Goal: Information Seeking & Learning: Find contact information

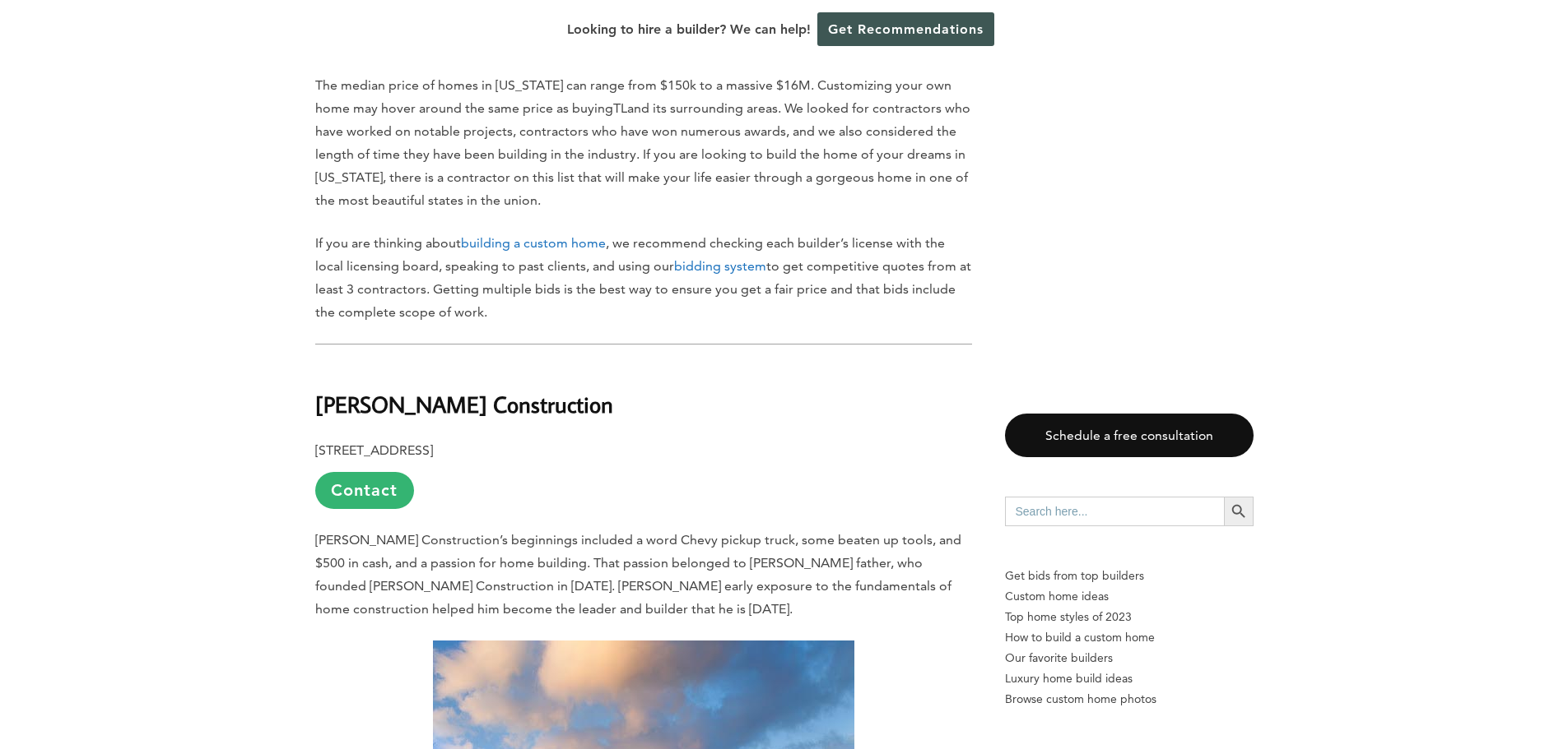
scroll to position [1070, 0]
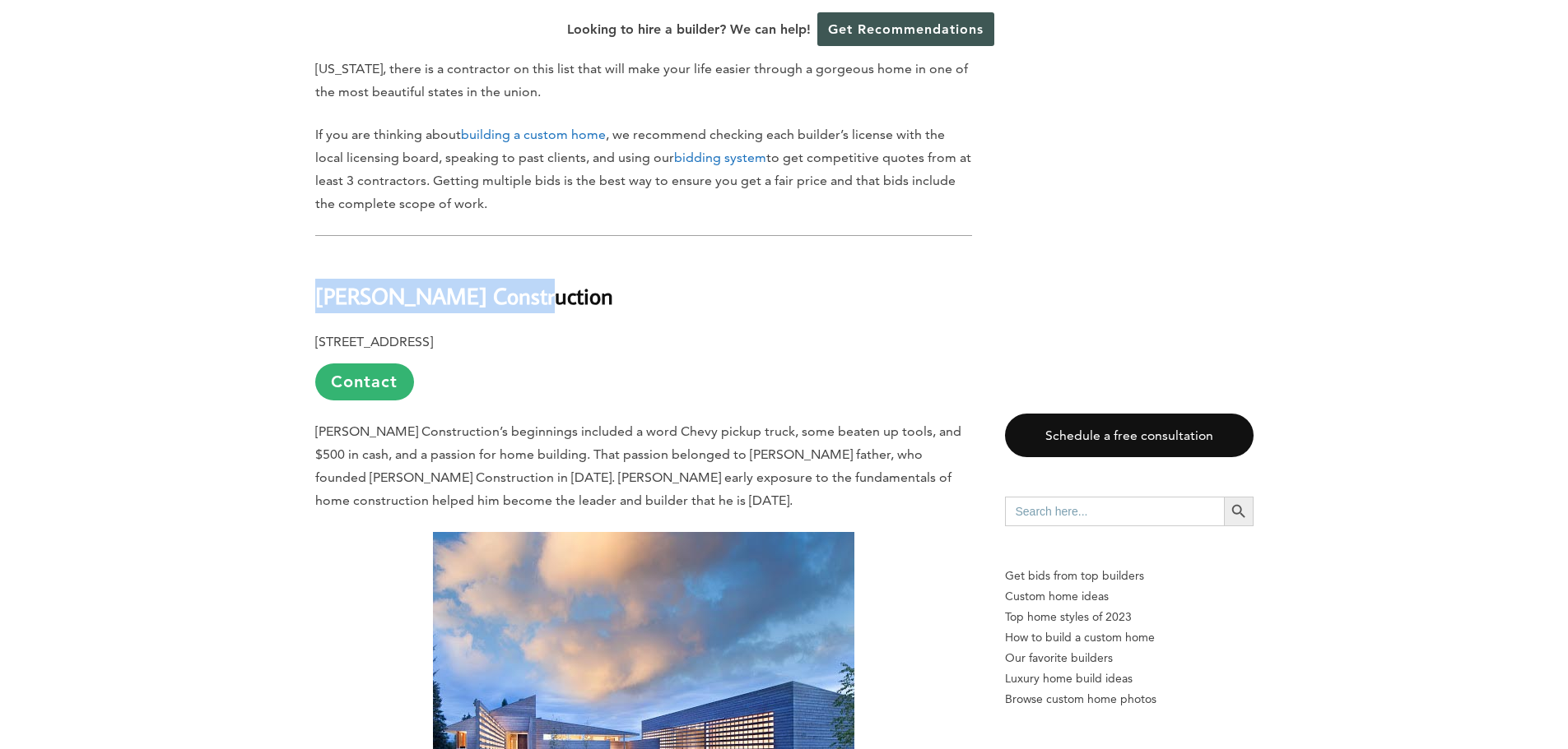
drag, startPoint x: 465, startPoint y: 281, endPoint x: 292, endPoint y: 283, distance: 173.0
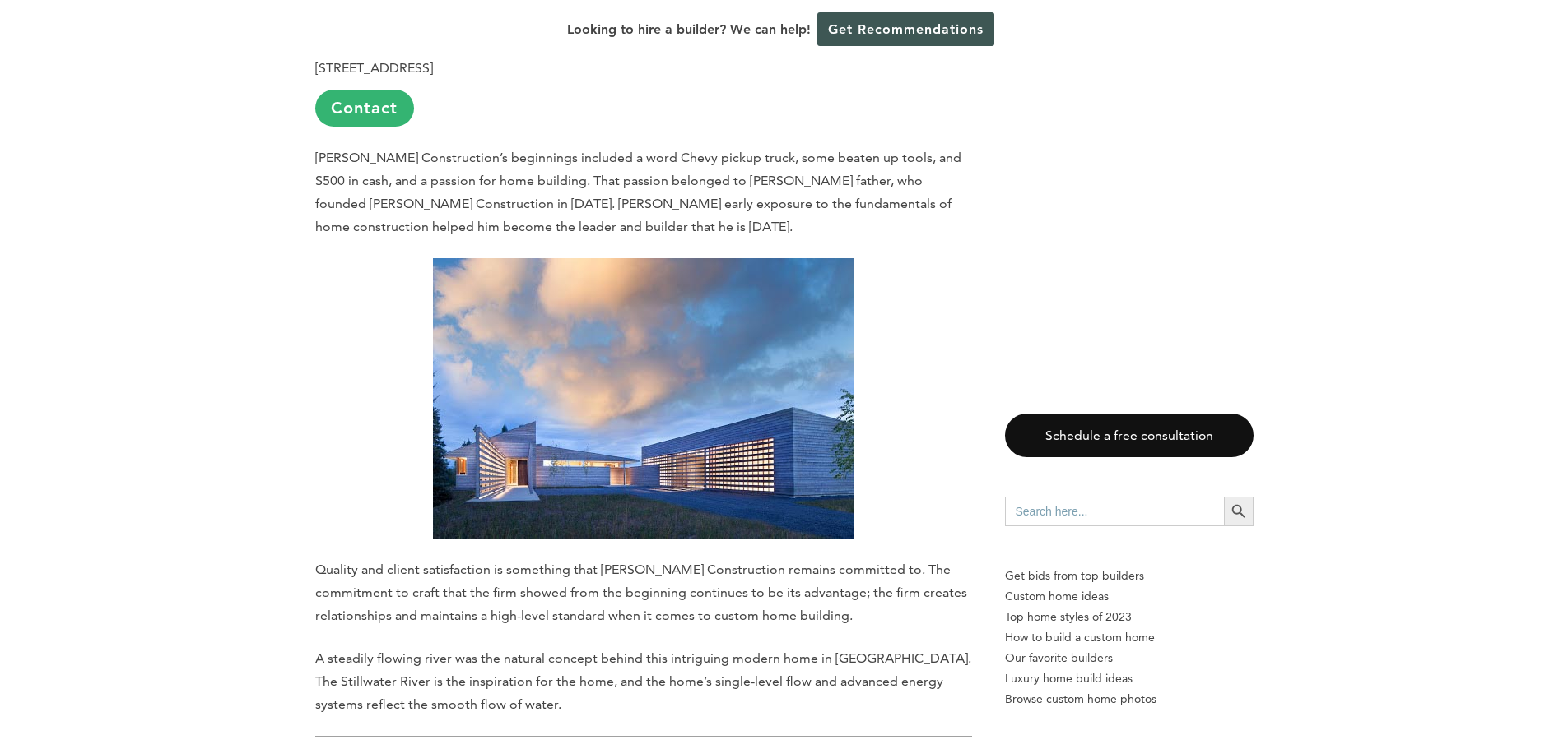
scroll to position [1234, 0]
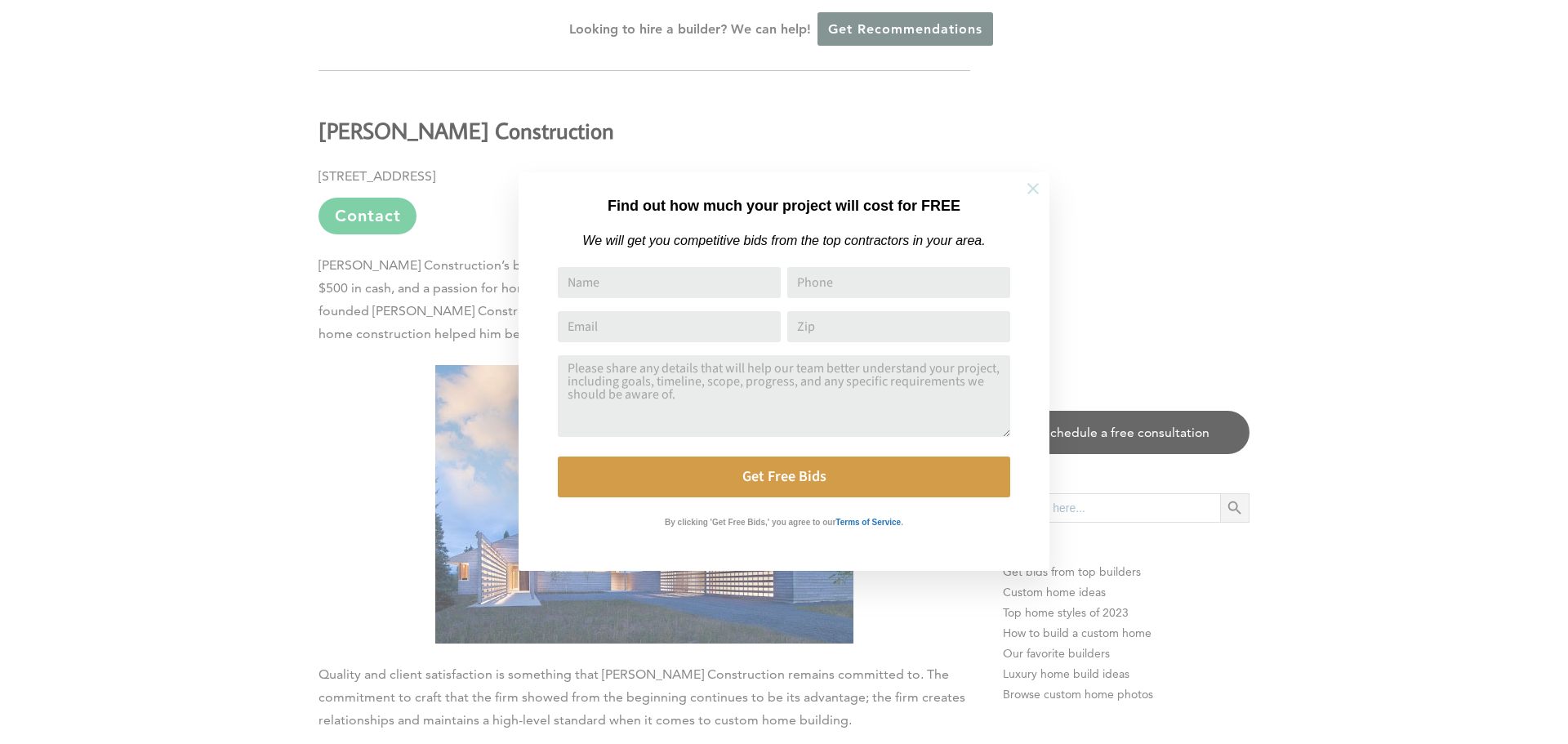
click at [1033, 192] on icon at bounding box center [1033, 188] width 18 height 18
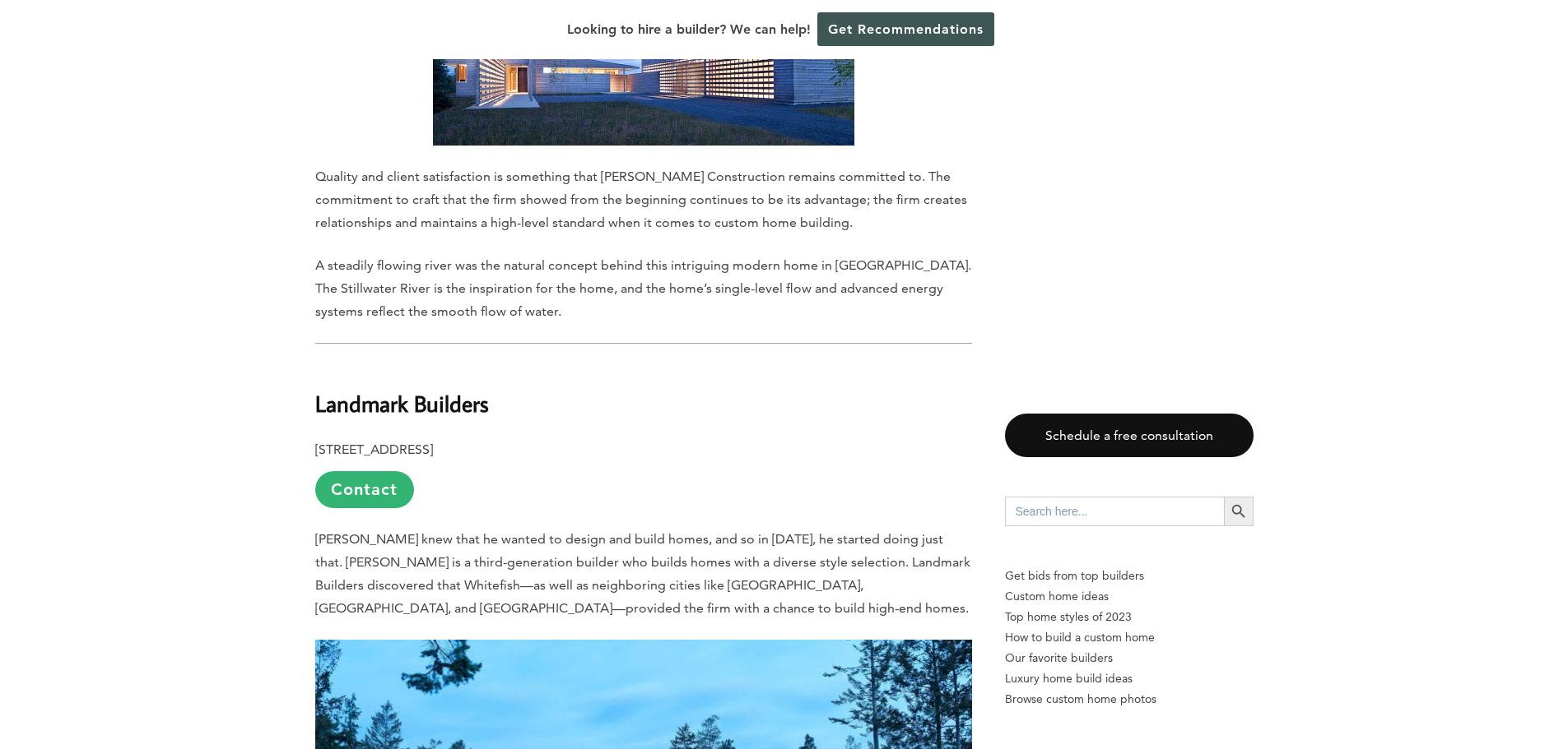
scroll to position [1810, 0]
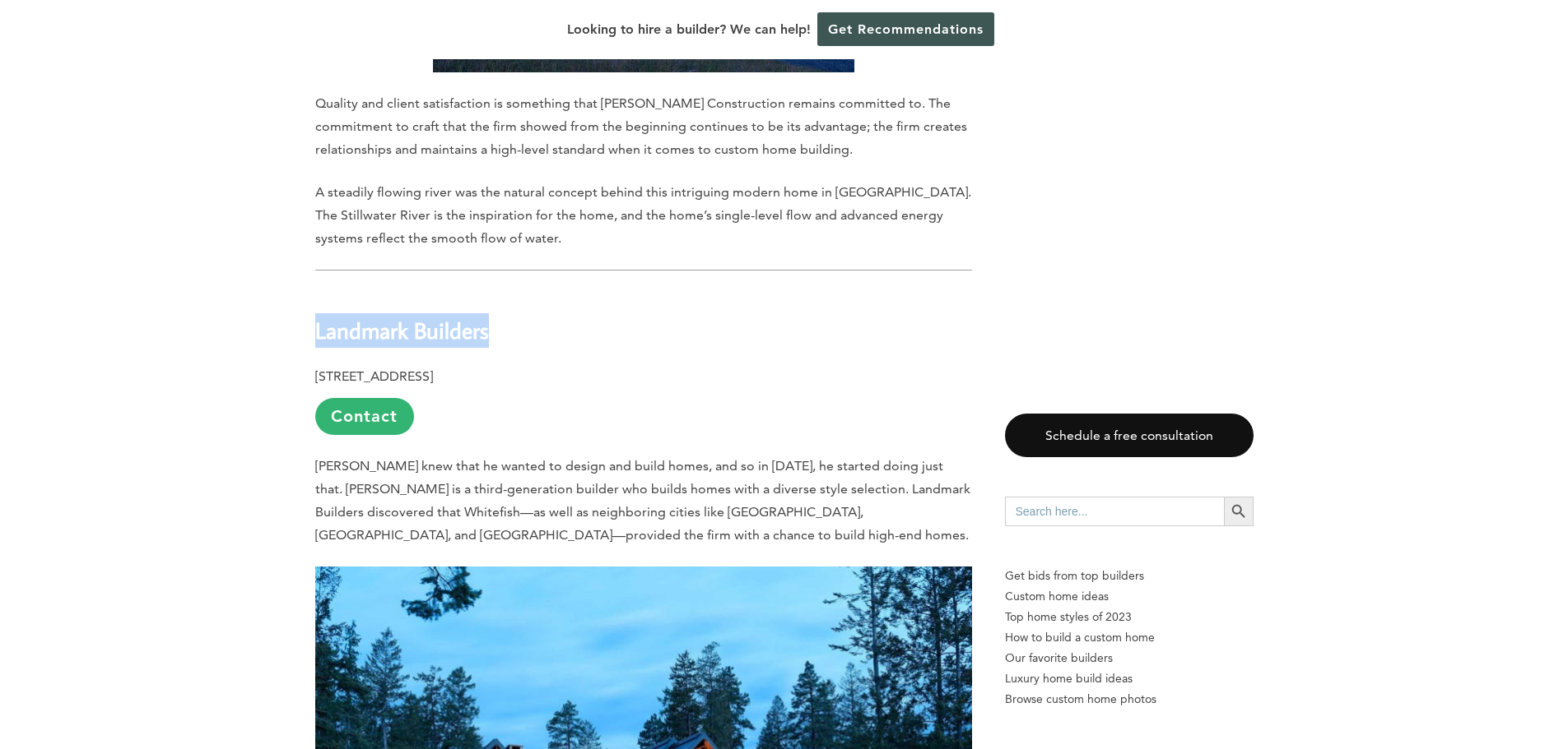
drag, startPoint x: 486, startPoint y: 302, endPoint x: 302, endPoint y: 309, distance: 184.1
copy b "Landmark Builders"
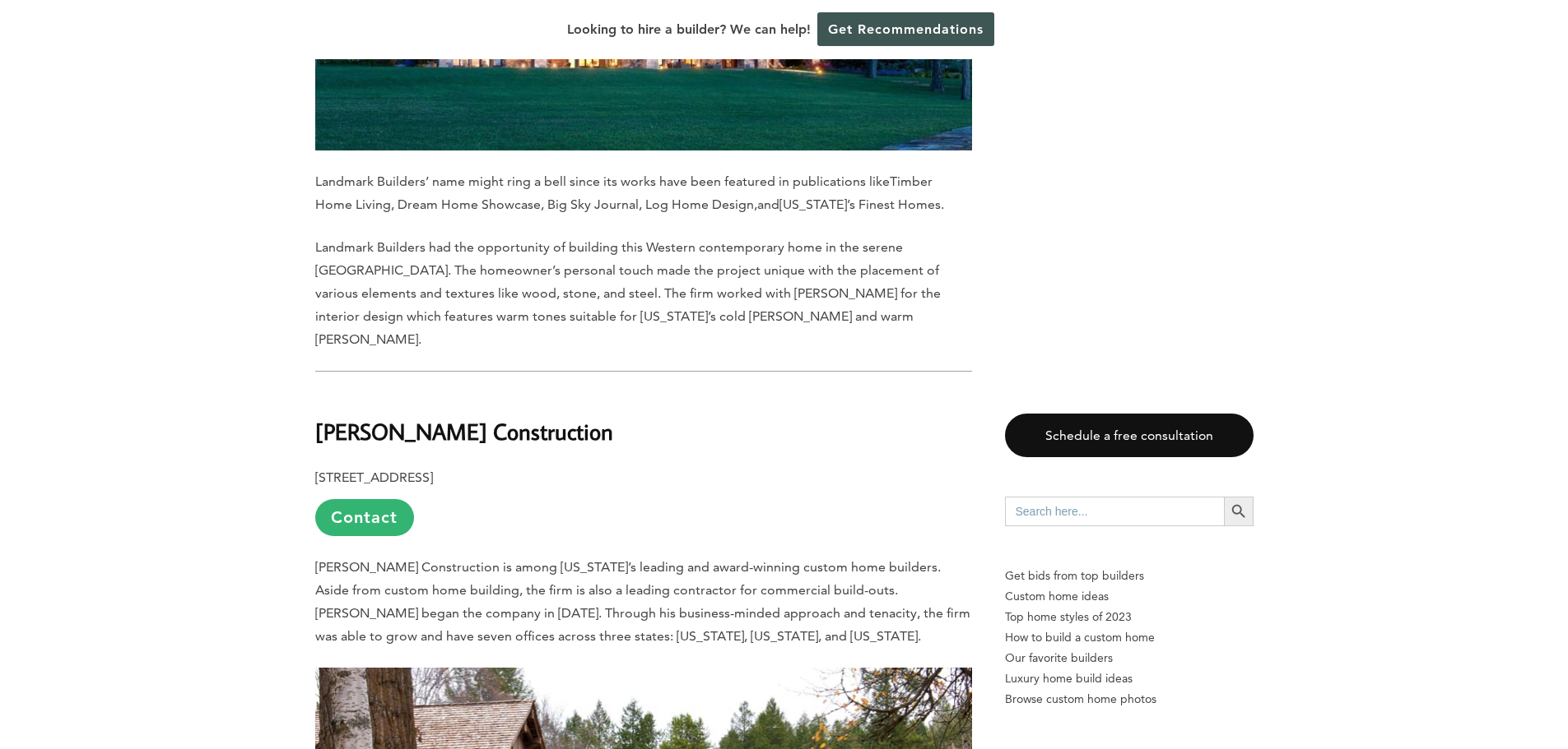
scroll to position [2715, 0]
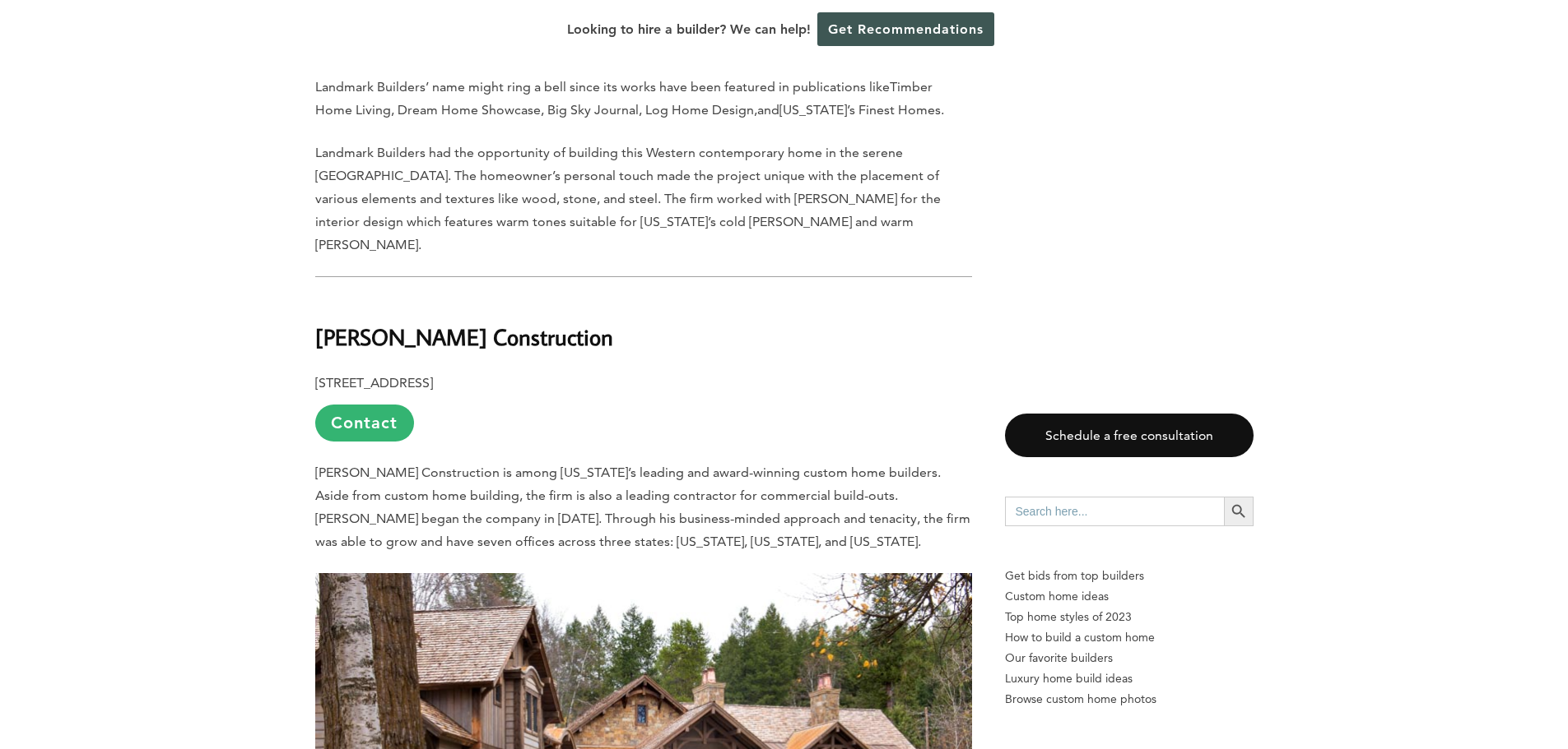
drag, startPoint x: 490, startPoint y: 295, endPoint x: 317, endPoint y: 297, distance: 173.0
click at [317, 297] on h2 "[PERSON_NAME] Construction" at bounding box center [643, 325] width 657 height 57
copy b "[PERSON_NAME] Construction"
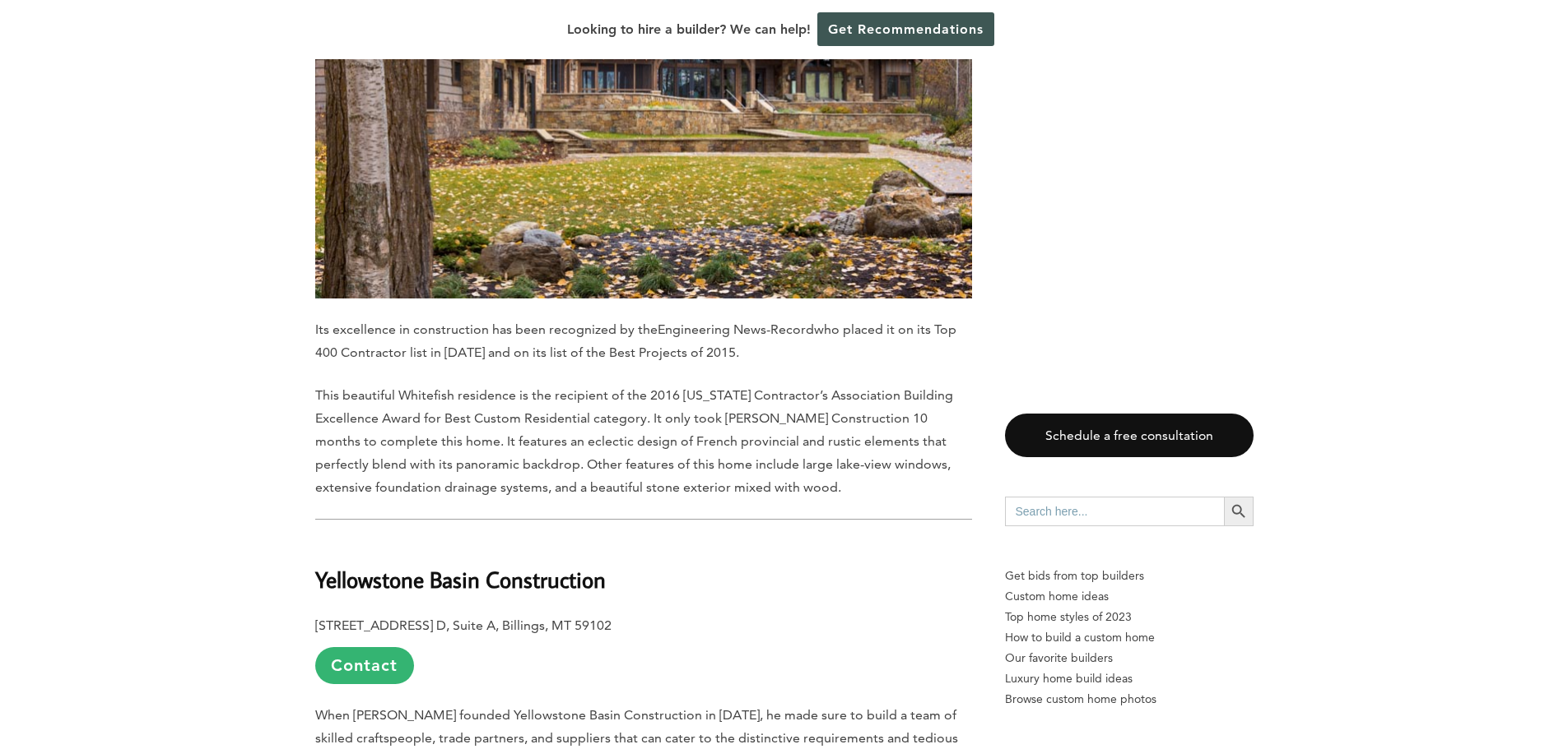
scroll to position [3537, 0]
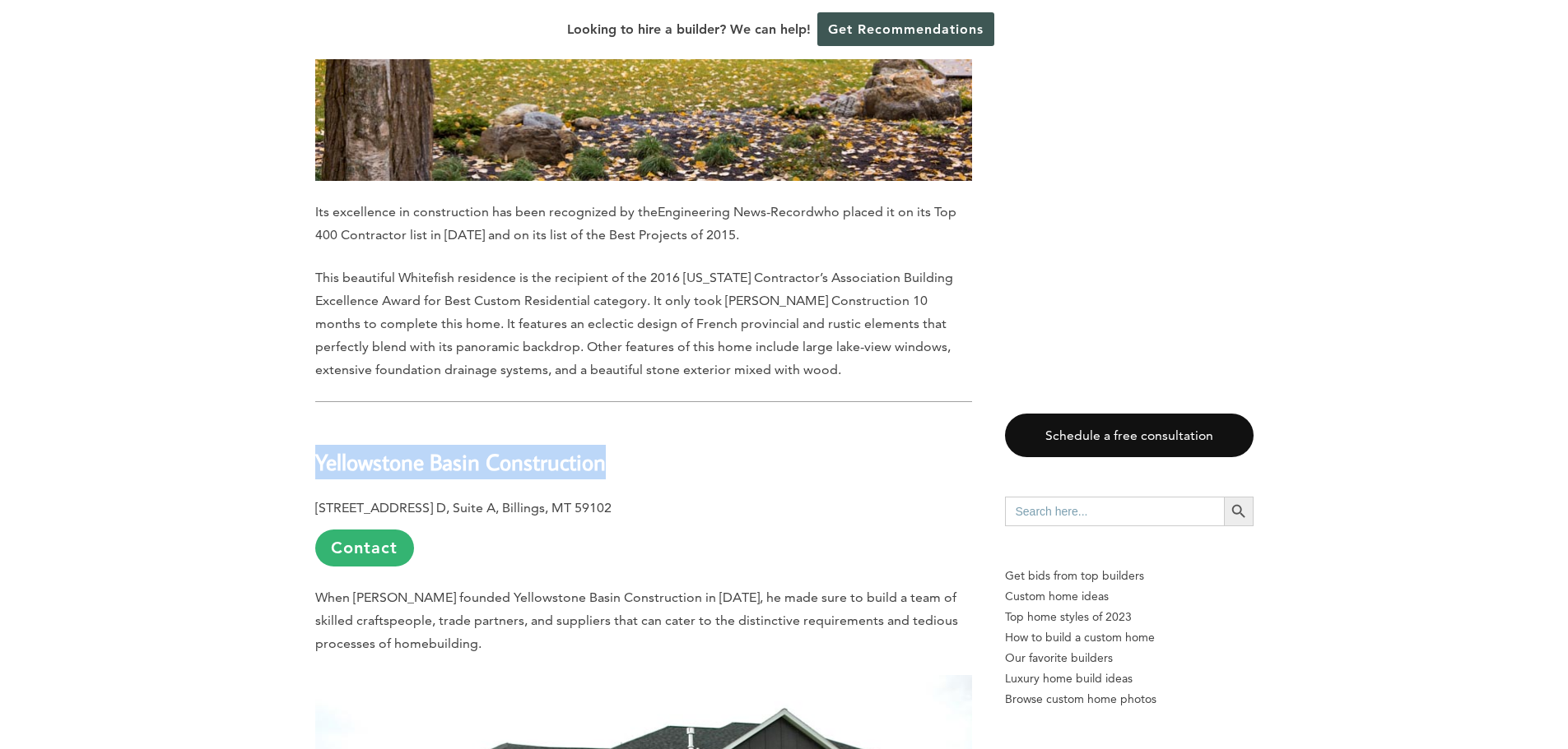
drag, startPoint x: 602, startPoint y: 413, endPoint x: 294, endPoint y: 421, distance: 308.1
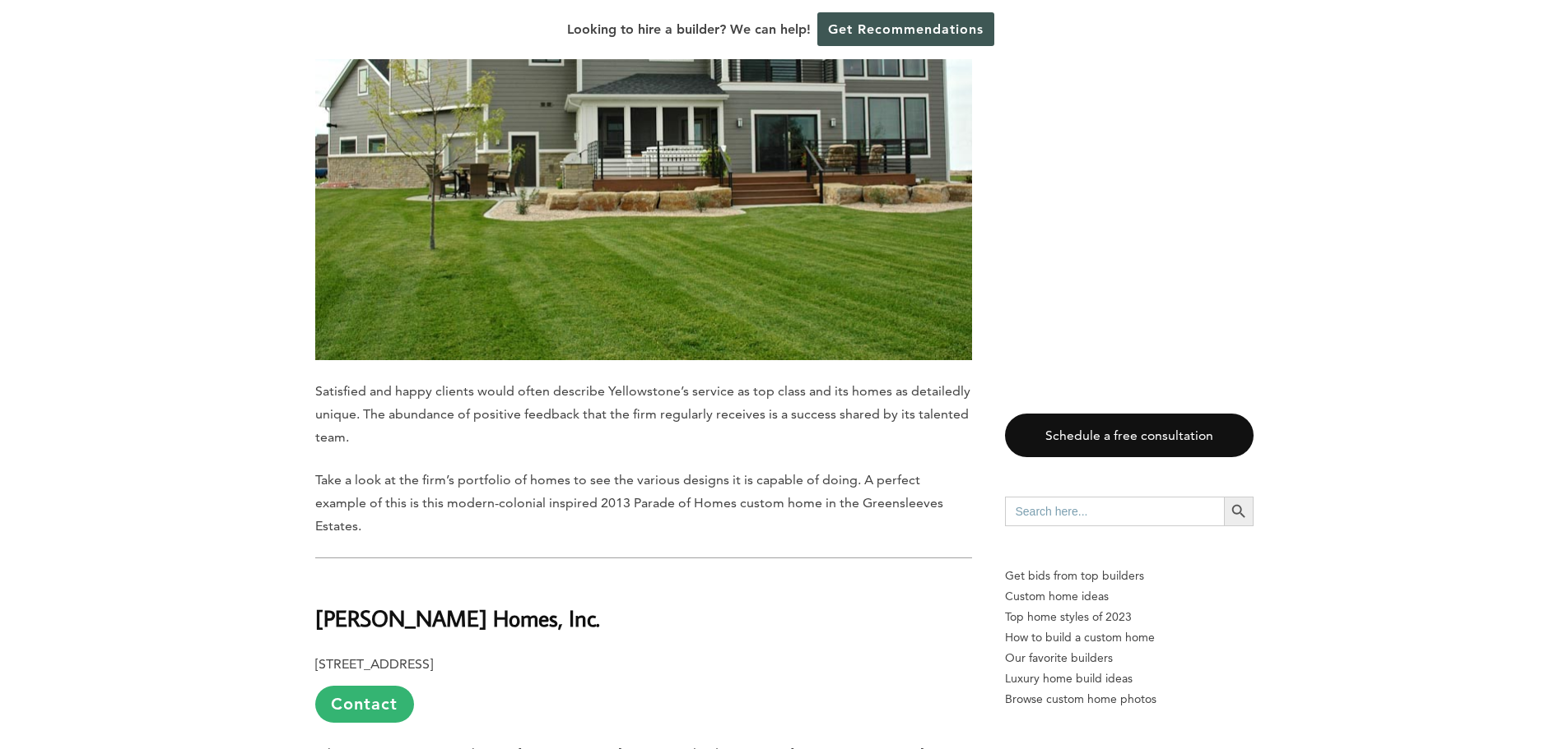
scroll to position [4442, 0]
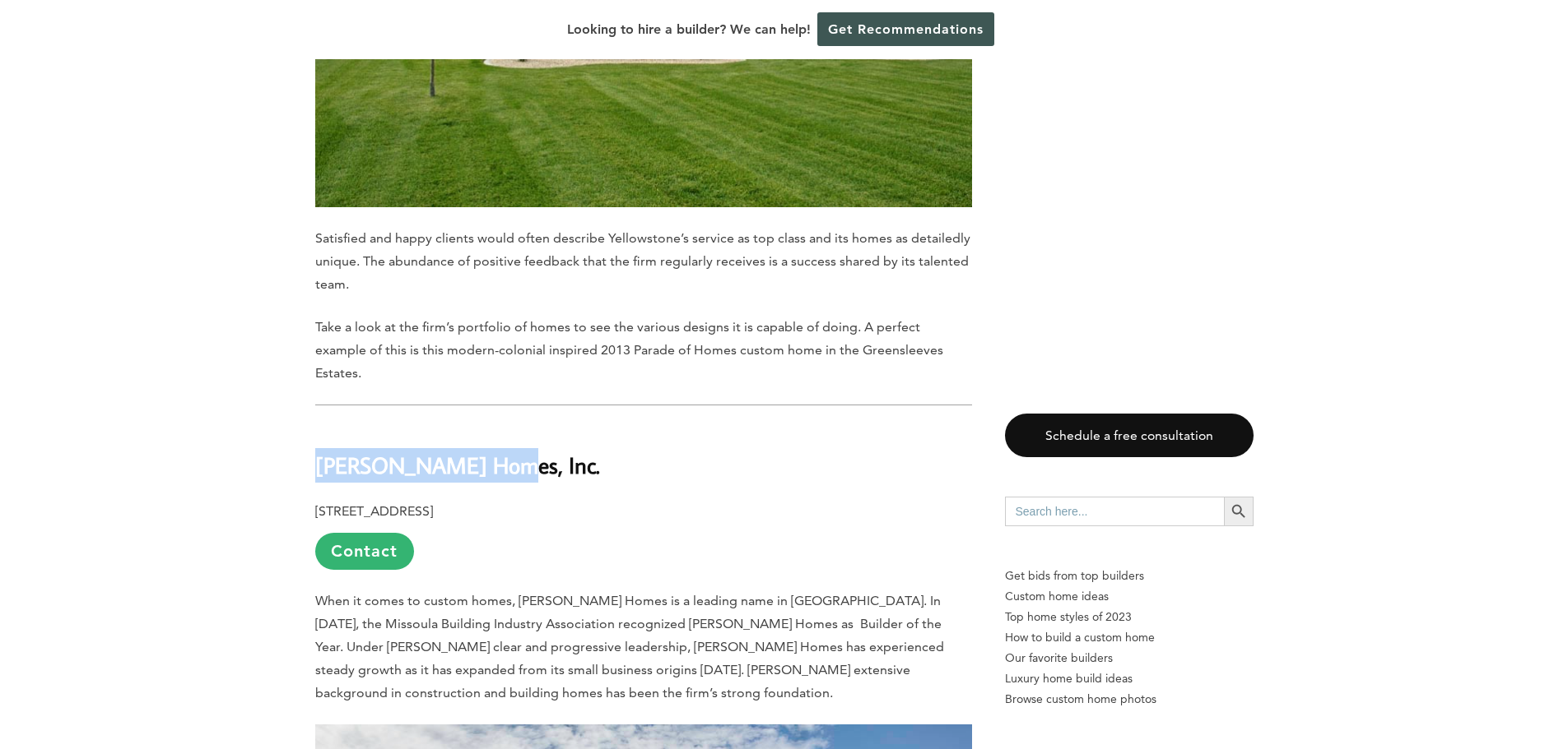
drag, startPoint x: 501, startPoint y: 402, endPoint x: 301, endPoint y: 410, distance: 200.2
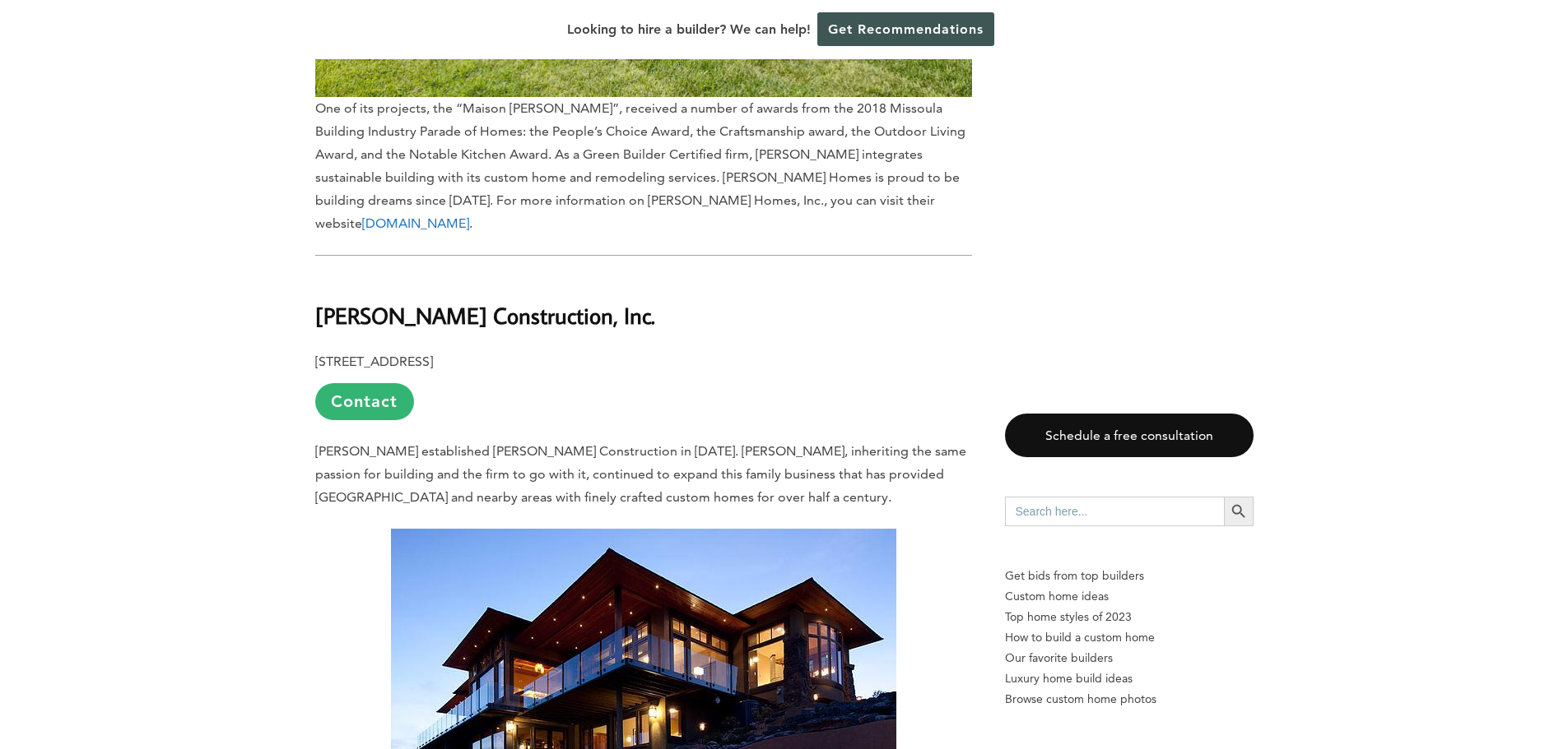
scroll to position [5511, 0]
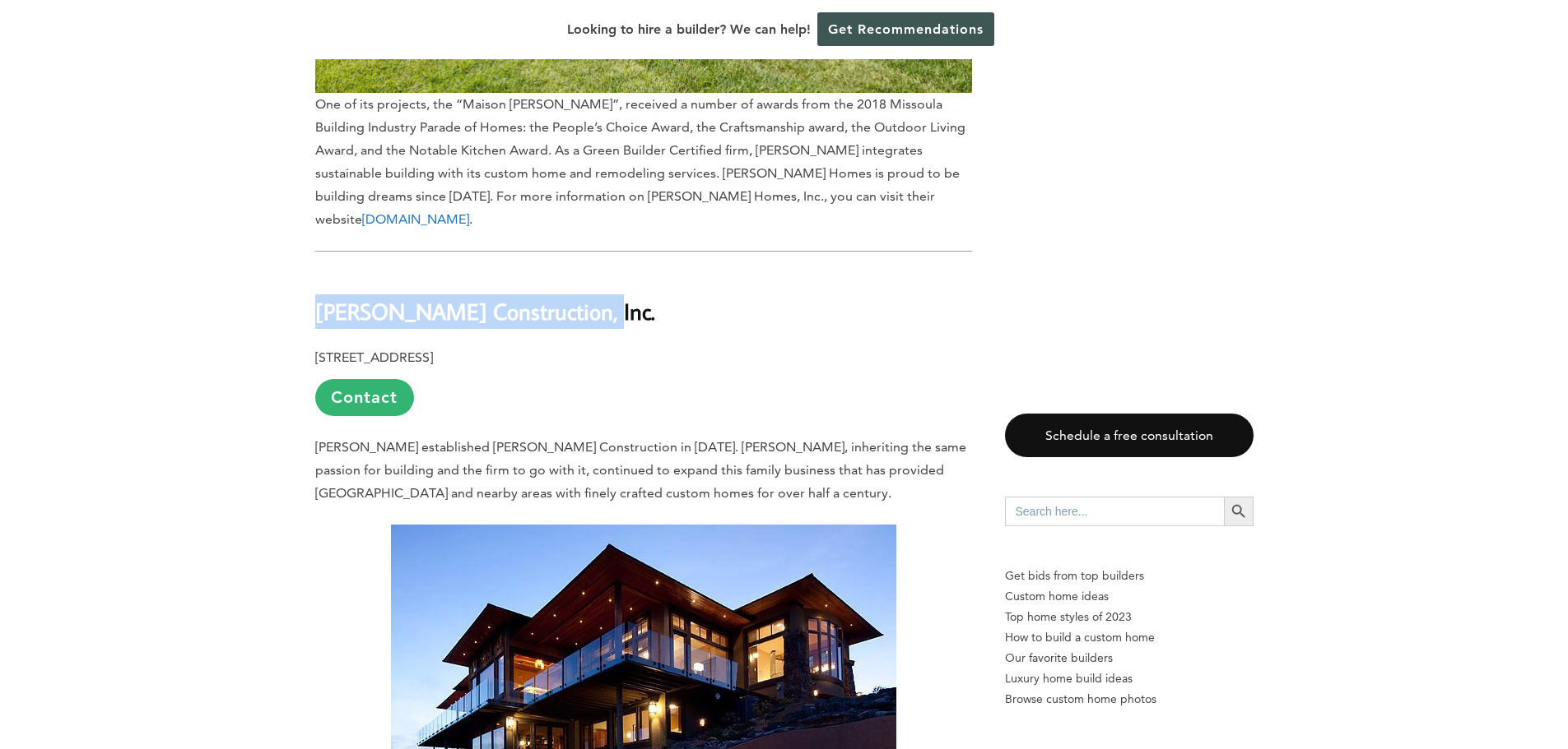
drag, startPoint x: 579, startPoint y: 218, endPoint x: 284, endPoint y: 222, distance: 295.0
click at [484, 297] on b "[PERSON_NAME] Construction, Inc." at bounding box center [484, 311] width 340 height 29
drag, startPoint x: 303, startPoint y: 225, endPoint x: 570, endPoint y: 228, distance: 267.0
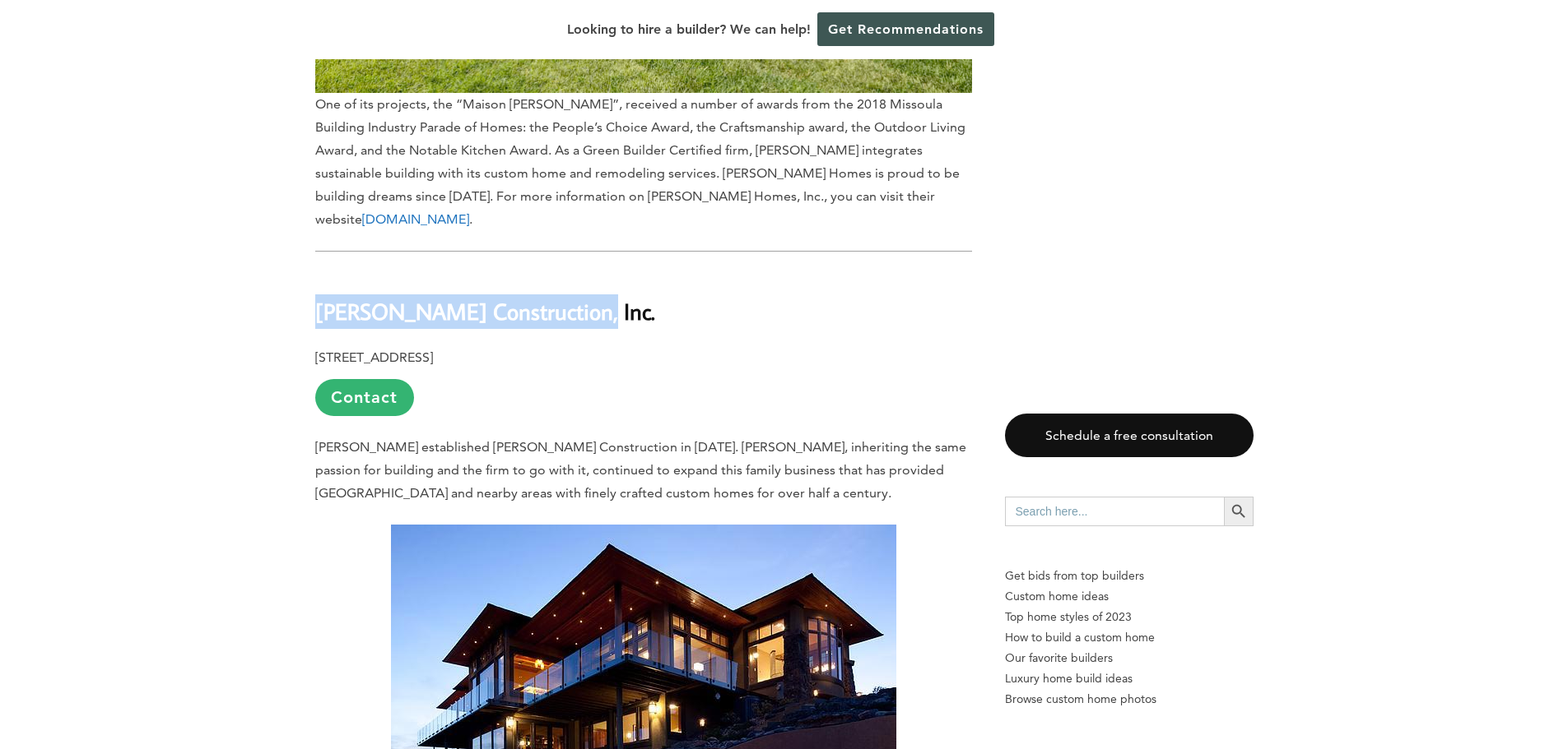
copy b "[PERSON_NAME] Construction, Inc"
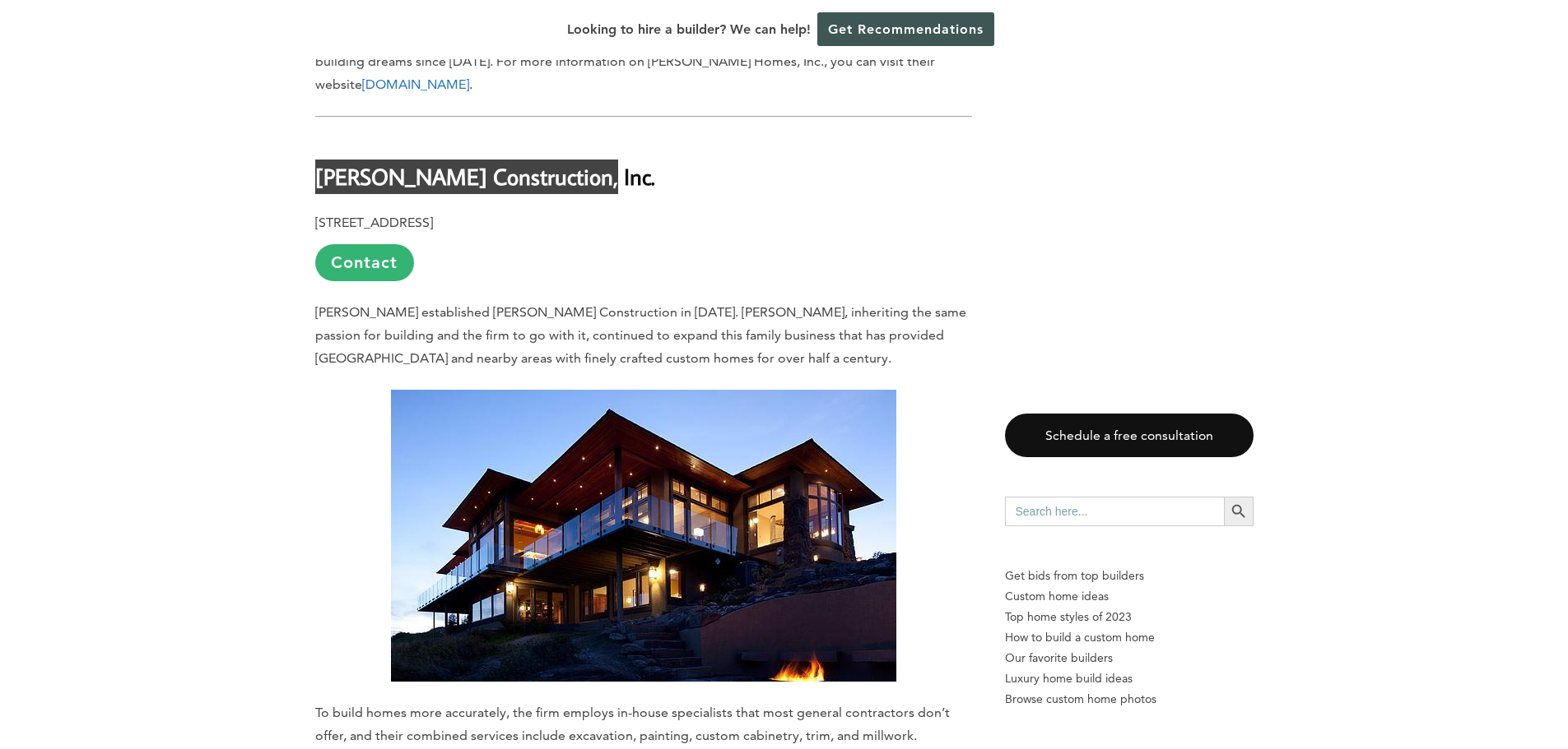
scroll to position [5676, 0]
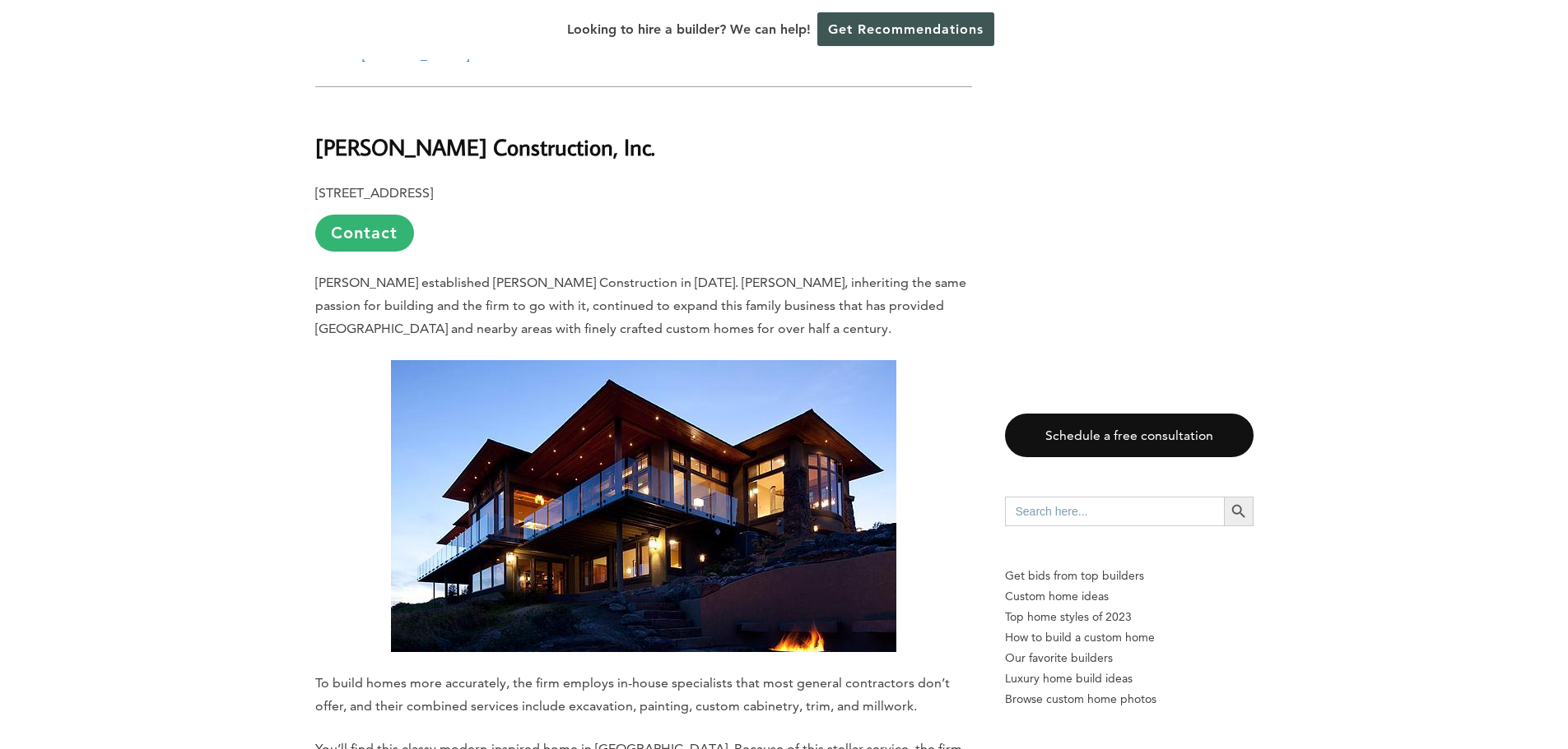
click at [761, 182] on p "[STREET_ADDRESS] Contact" at bounding box center [643, 217] width 657 height 70
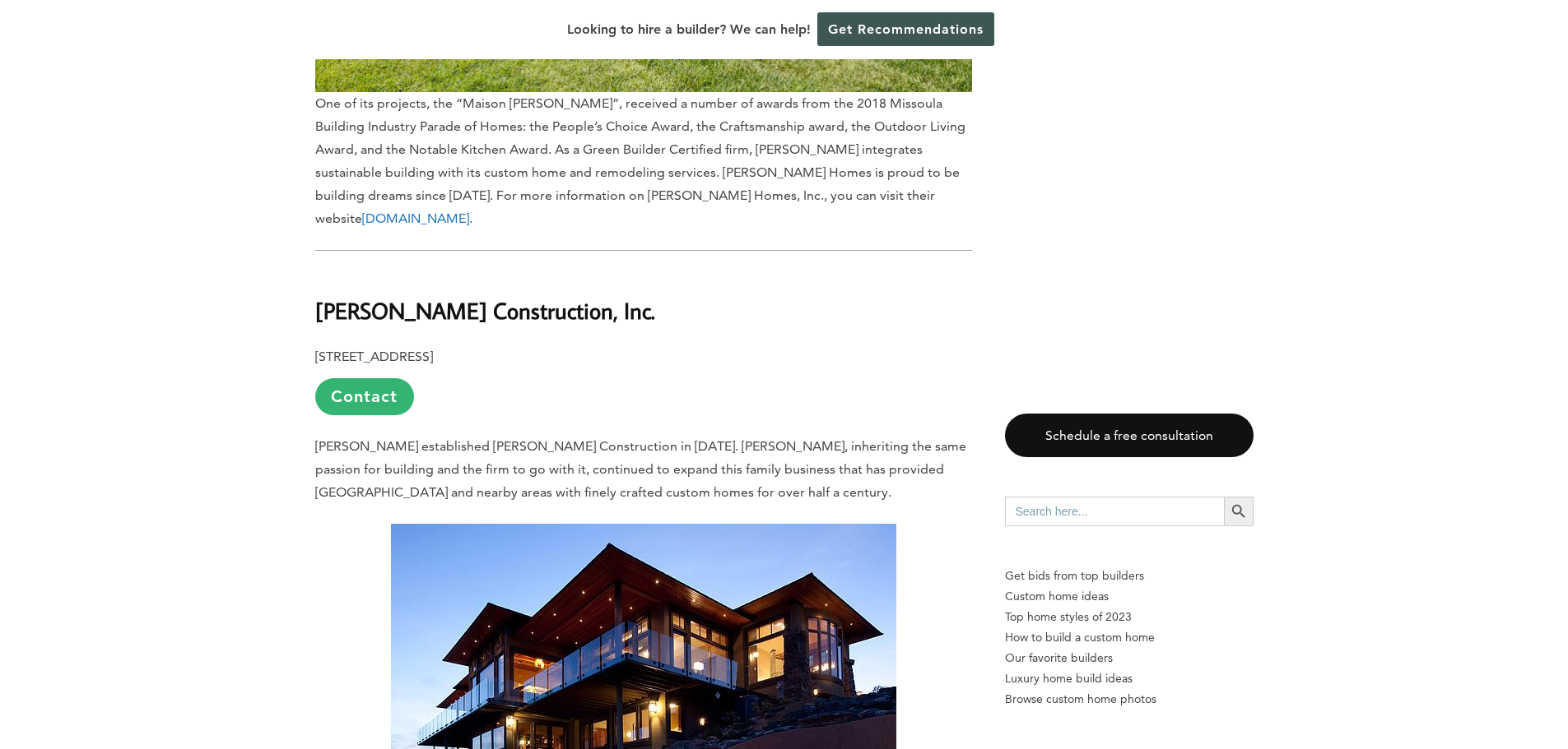
scroll to position [5511, 0]
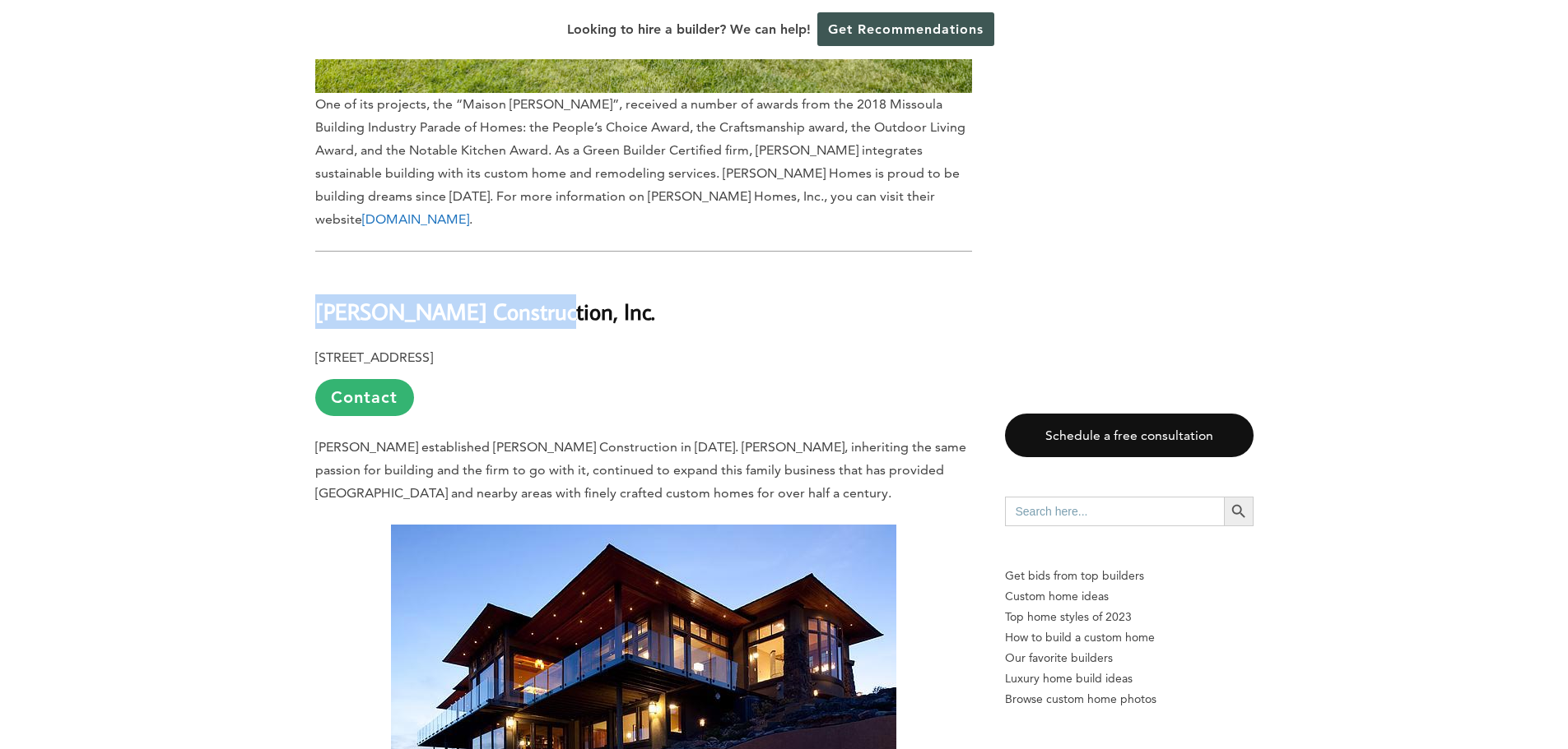
drag, startPoint x: 303, startPoint y: 219, endPoint x: 528, endPoint y: 228, distance: 225.2
copy b "[PERSON_NAME] Construction"
click at [610, 346] on p "[STREET_ADDRESS] Contact" at bounding box center [643, 381] width 657 height 70
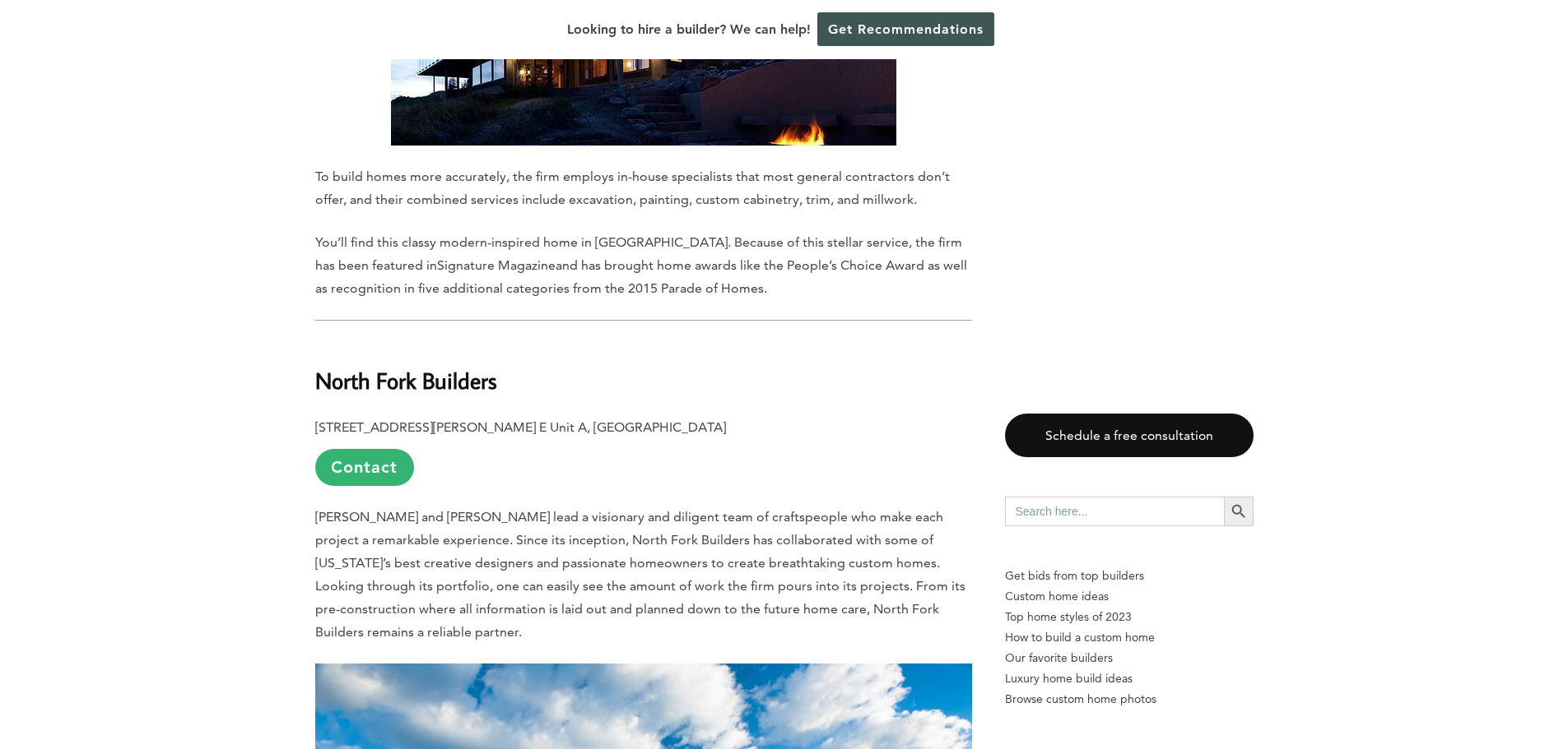
scroll to position [6334, 0]
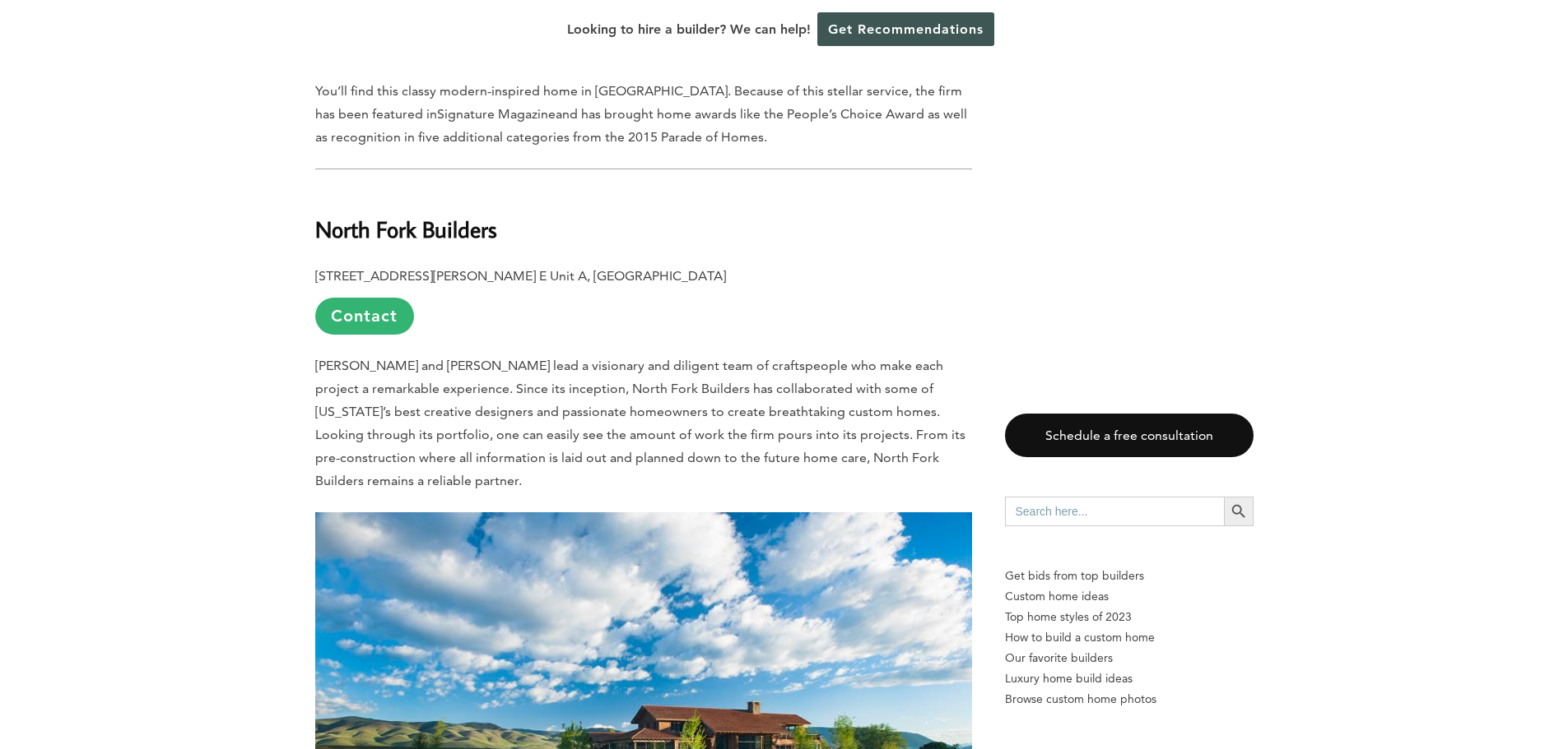
drag, startPoint x: 519, startPoint y: 132, endPoint x: 302, endPoint y: 123, distance: 217.2
copy b "North Fork Builders"
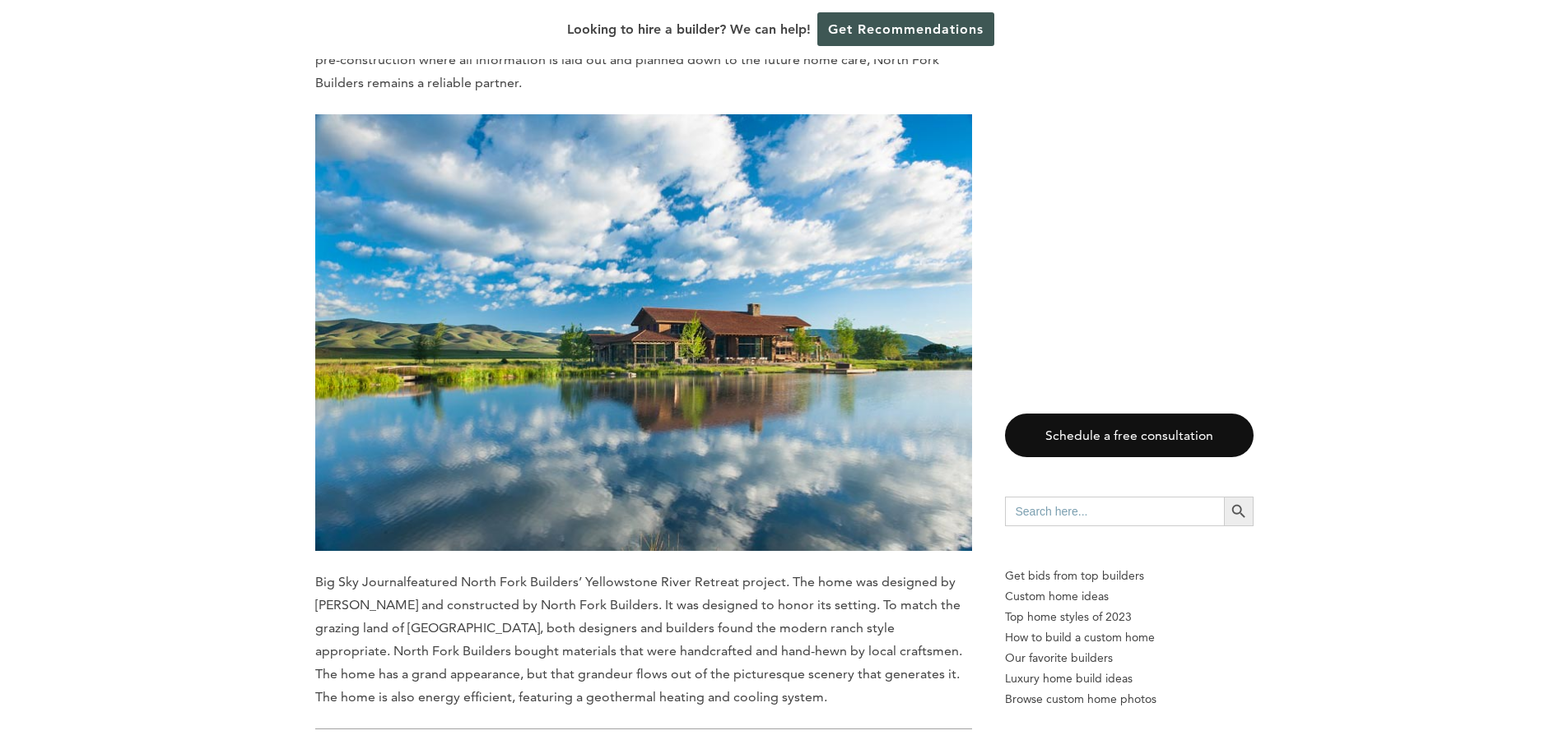
scroll to position [6499, 0]
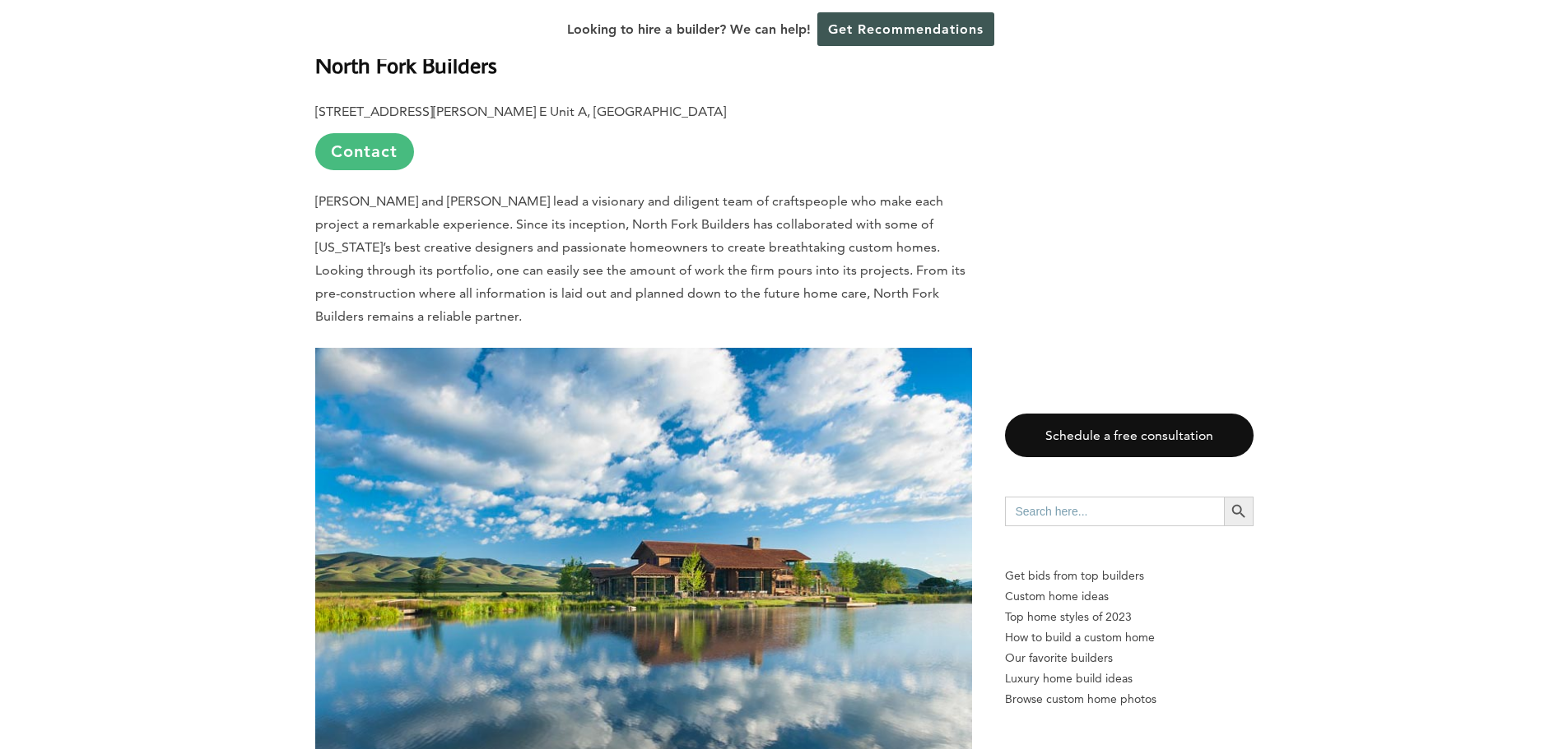
click at [366, 133] on link "Contact" at bounding box center [364, 151] width 99 height 37
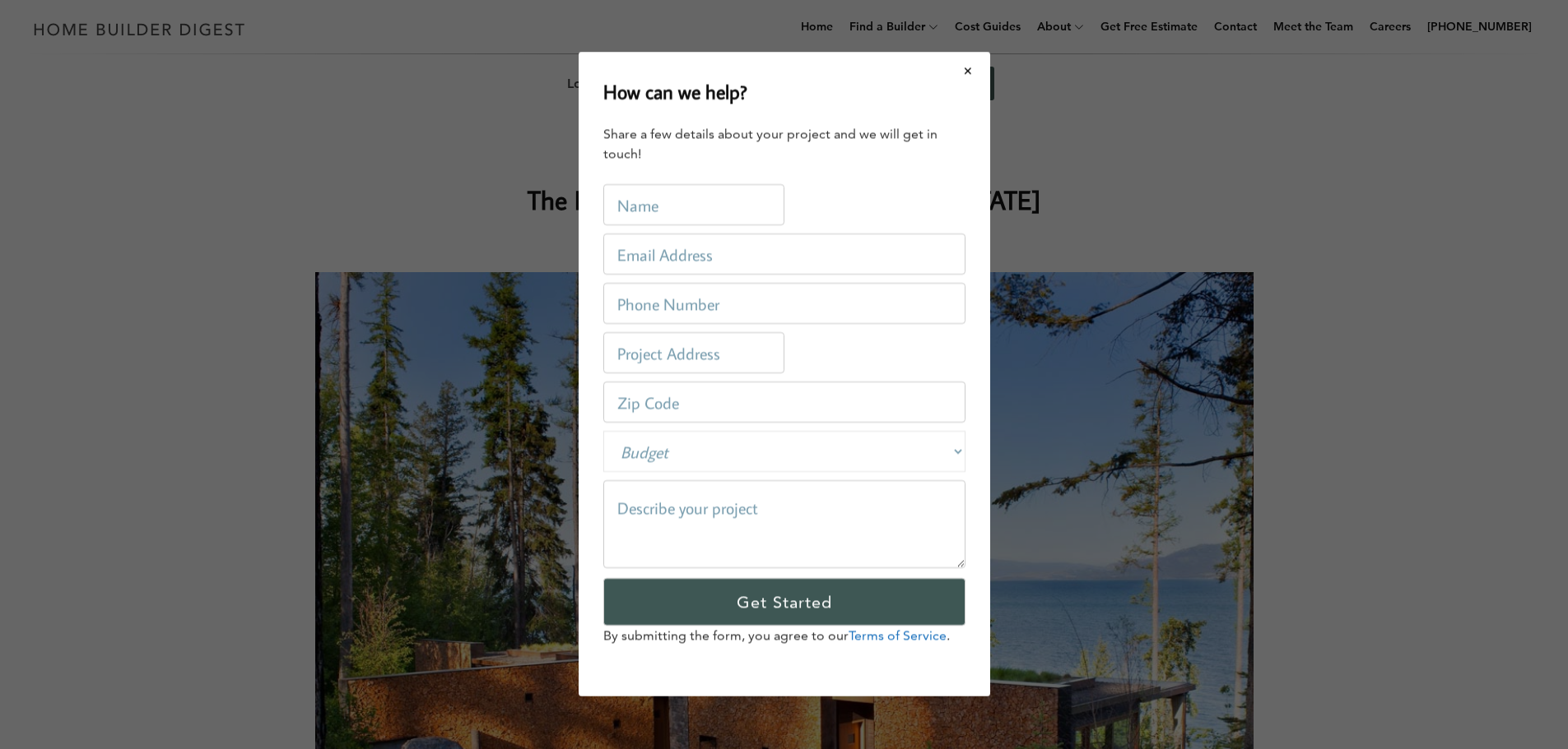
scroll to position [0, 0]
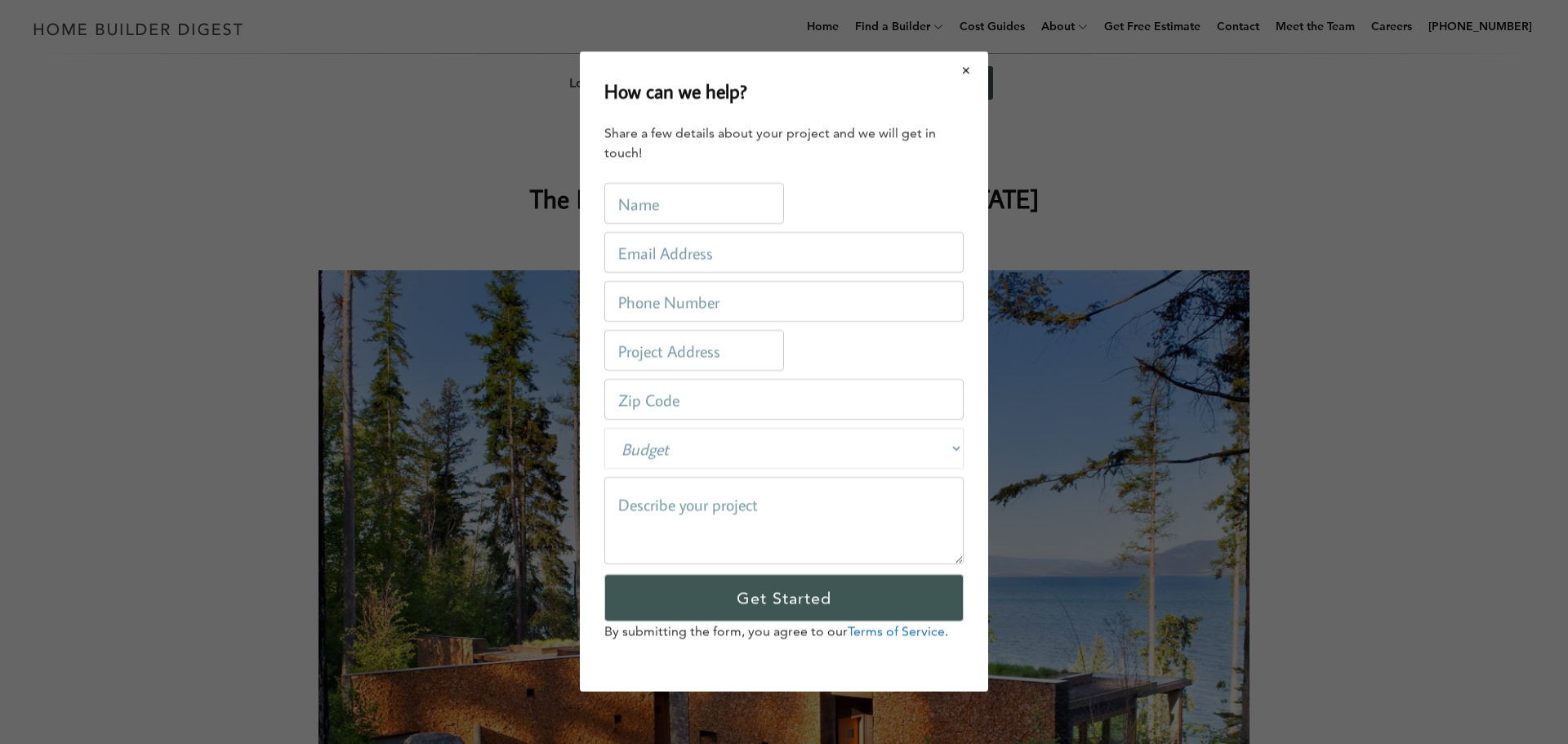
click at [965, 65] on button "Close modal" at bounding box center [967, 70] width 43 height 35
